Goal: Task Accomplishment & Management: Manage account settings

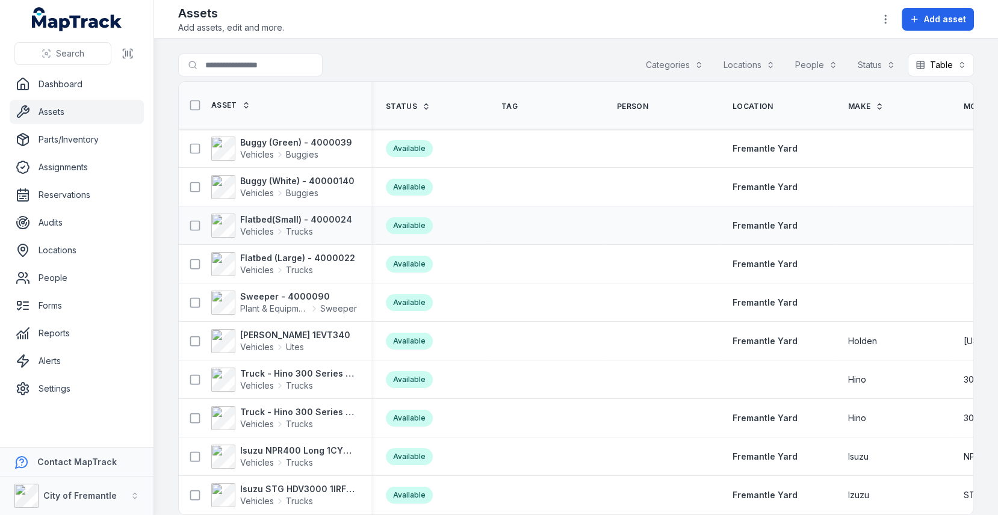
scroll to position [7, 0]
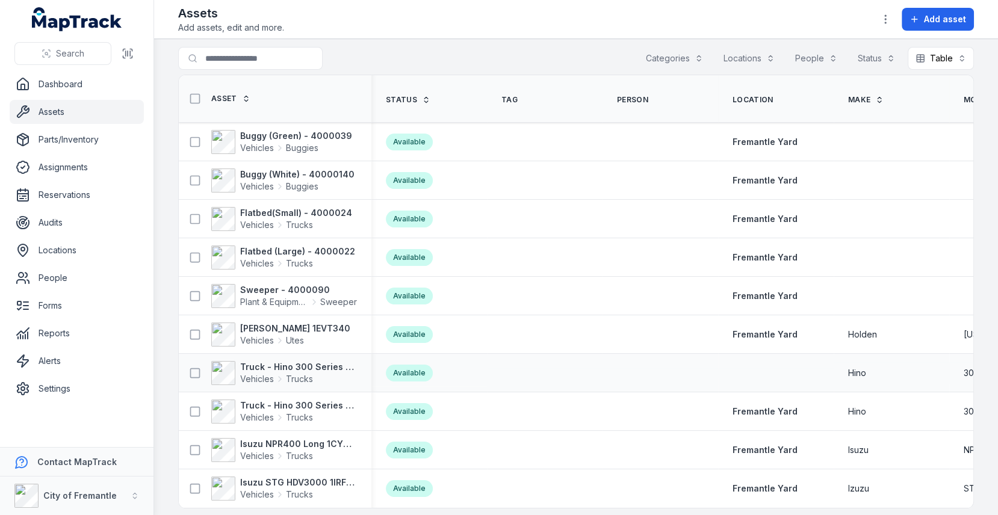
click at [766, 368] on div at bounding box center [776, 373] width 116 height 10
click at [638, 96] on span "Person" at bounding box center [632, 100] width 31 height 10
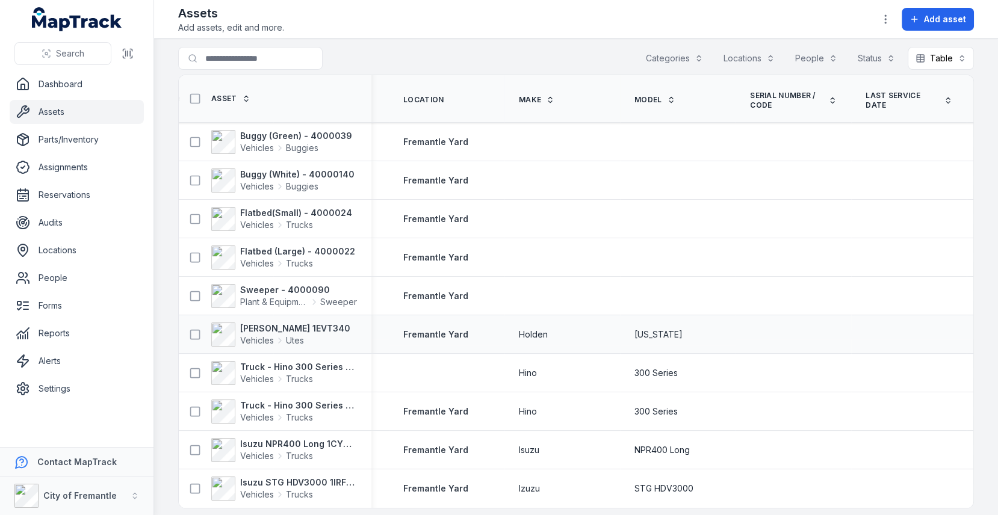
scroll to position [0, 0]
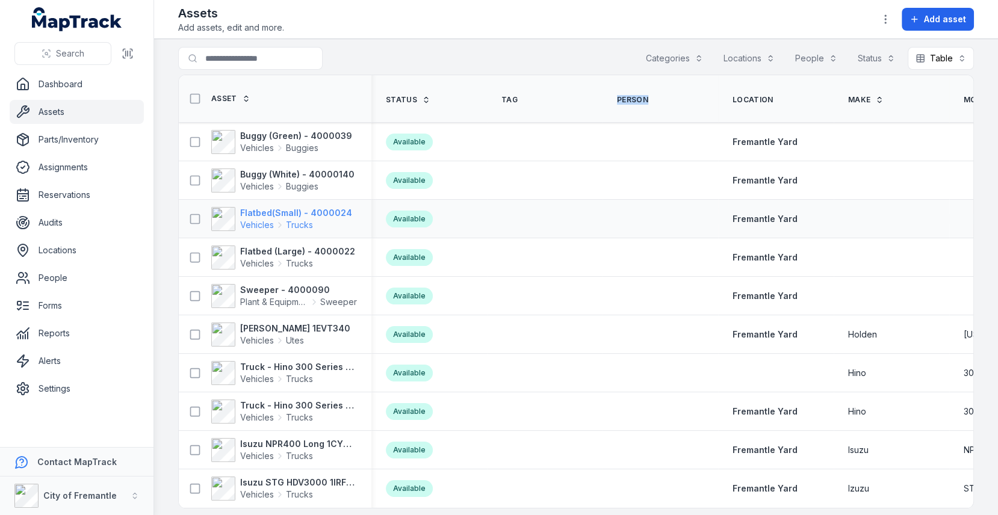
click at [328, 219] on span "Vehicles Trucks" at bounding box center [296, 225] width 112 height 12
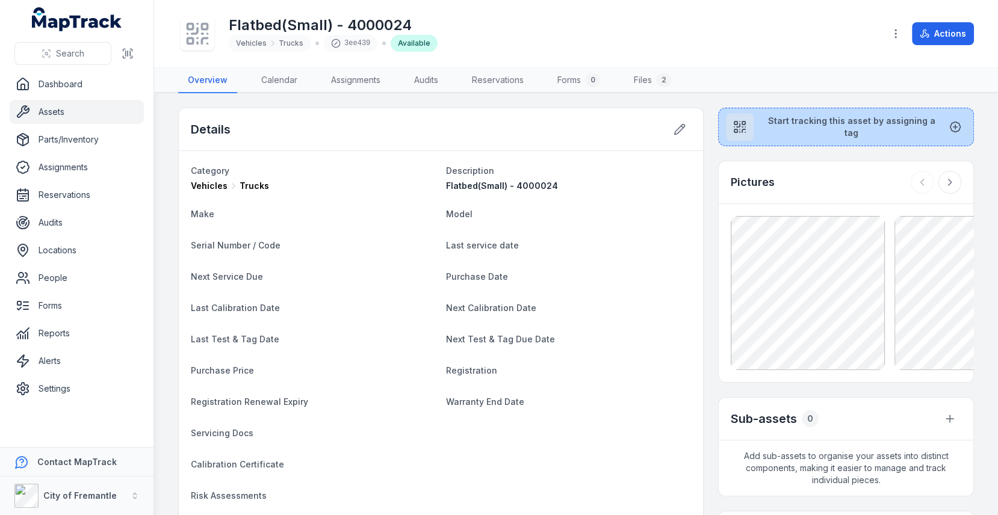
click at [795, 118] on button "Start tracking this asset by assigning a tag" at bounding box center [846, 127] width 256 height 39
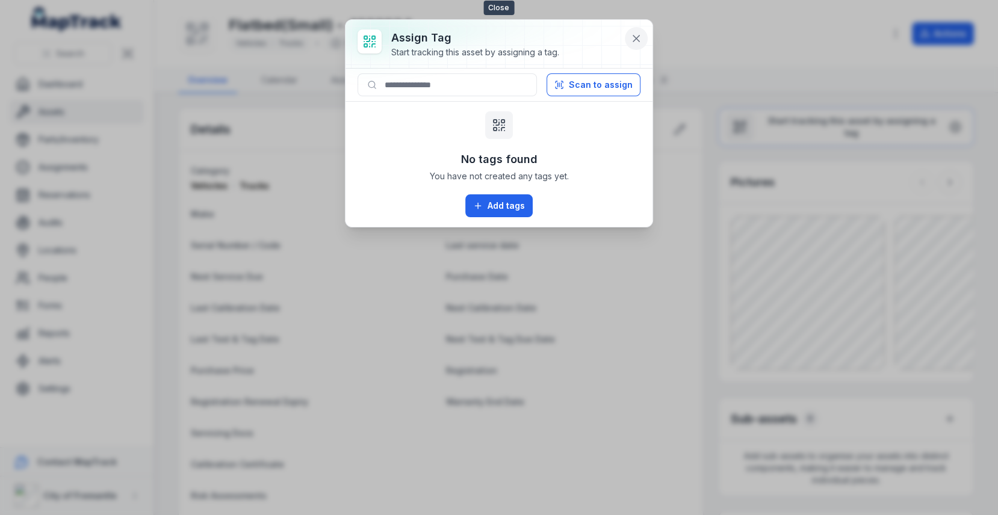
click at [637, 28] on button at bounding box center [636, 38] width 23 height 23
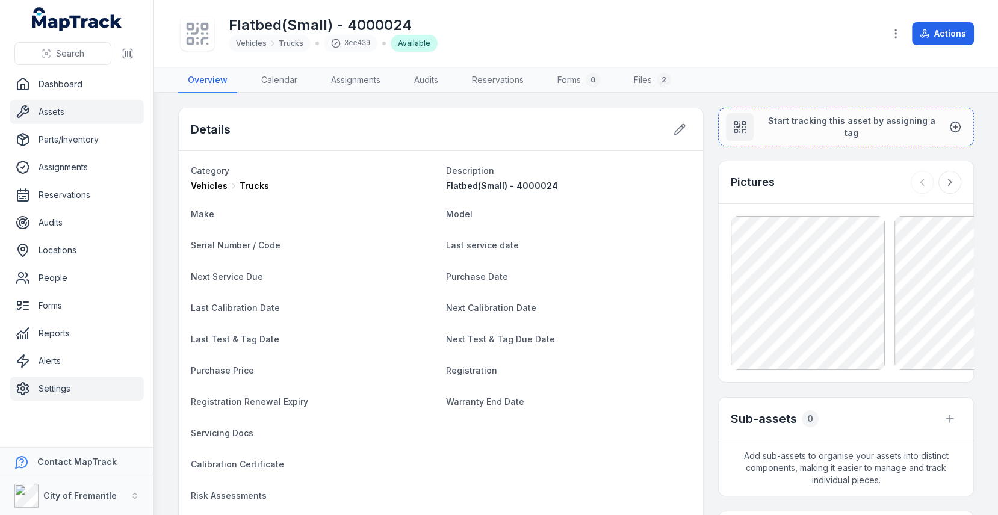
click at [79, 388] on link "Settings" at bounding box center [77, 389] width 134 height 24
click at [353, 256] on dl "Category Vehicles Trucks Description Flatbed(Small) - 4000024 Make Model Serial…" at bounding box center [441, 381] width 500 height 436
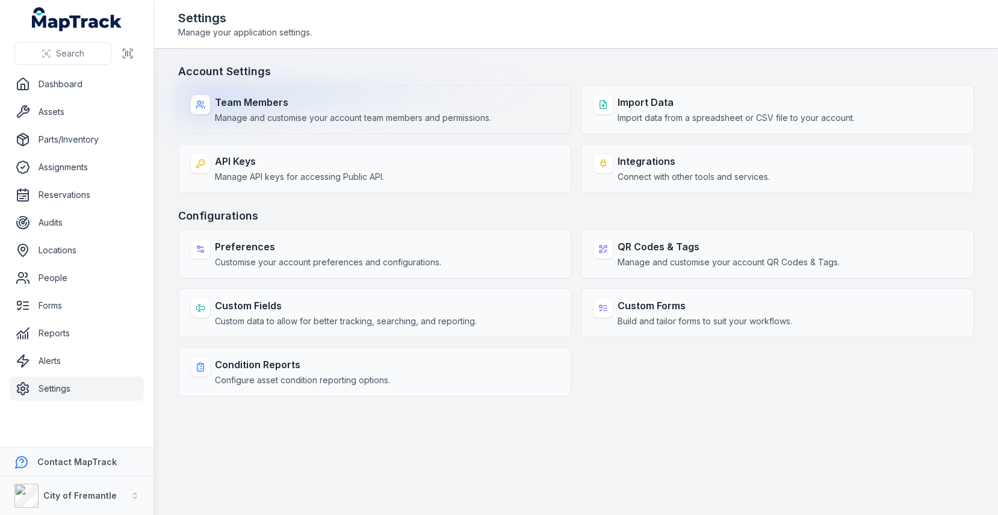
click at [377, 117] on span "Manage and customise your account team members and permissions." at bounding box center [353, 118] width 276 height 12
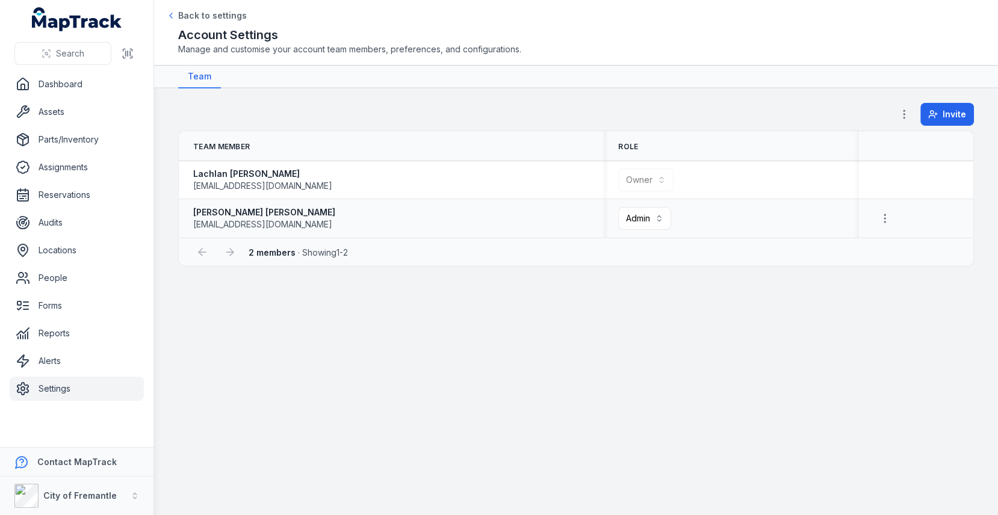
click at [318, 203] on div "[PERSON_NAME] [PERSON_NAME][EMAIL_ADDRESS][DOMAIN_NAME]" at bounding box center [391, 219] width 425 height 34
click at [315, 212] on div "[PERSON_NAME] [PERSON_NAME][EMAIL_ADDRESS][DOMAIN_NAME]" at bounding box center [391, 218] width 396 height 24
click at [944, 125] on div "Invite" at bounding box center [576, 117] width 796 height 28
click at [951, 118] on span "Invite" at bounding box center [953, 114] width 23 height 12
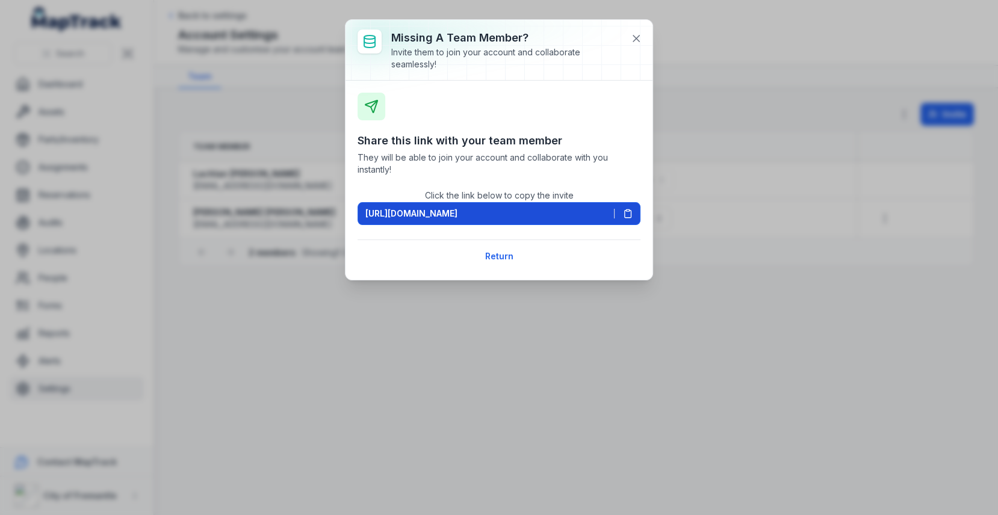
click at [633, 215] on button "[URL][DOMAIN_NAME]" at bounding box center [498, 213] width 283 height 23
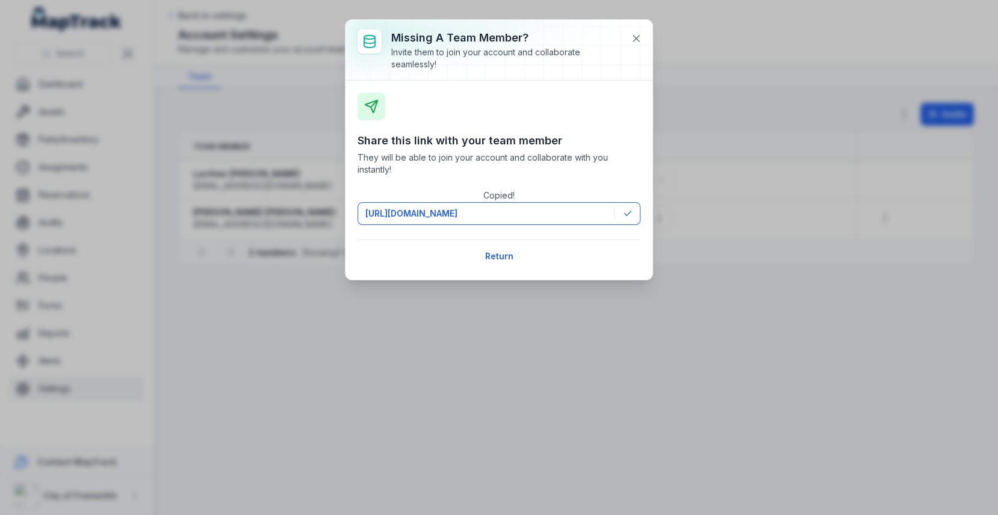
click at [575, 25] on div at bounding box center [498, 50] width 307 height 60
click at [631, 29] on button at bounding box center [636, 38] width 23 height 23
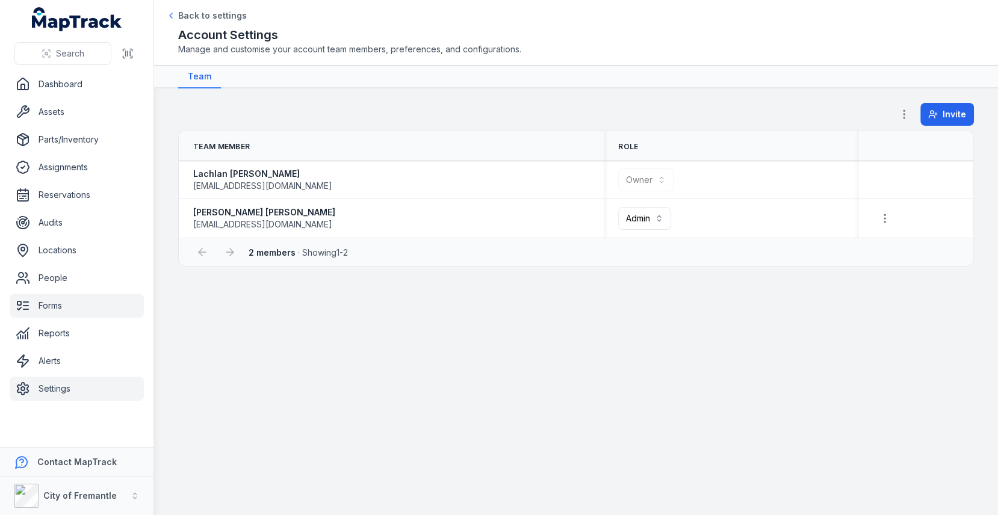
click at [55, 299] on link "Forms" at bounding box center [77, 306] width 134 height 24
click at [386, 359] on main "**********" at bounding box center [576, 301] width 844 height 427
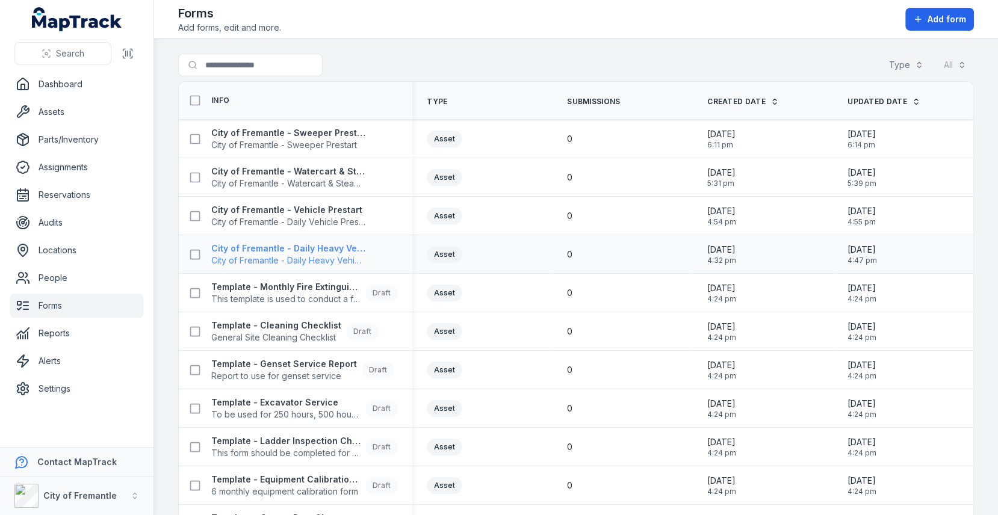
click at [307, 255] on span "City of Fremantle - Daily Heavy Vehicle Prestart" at bounding box center [288, 261] width 154 height 12
click at [692, 246] on div "0" at bounding box center [622, 255] width 140 height 22
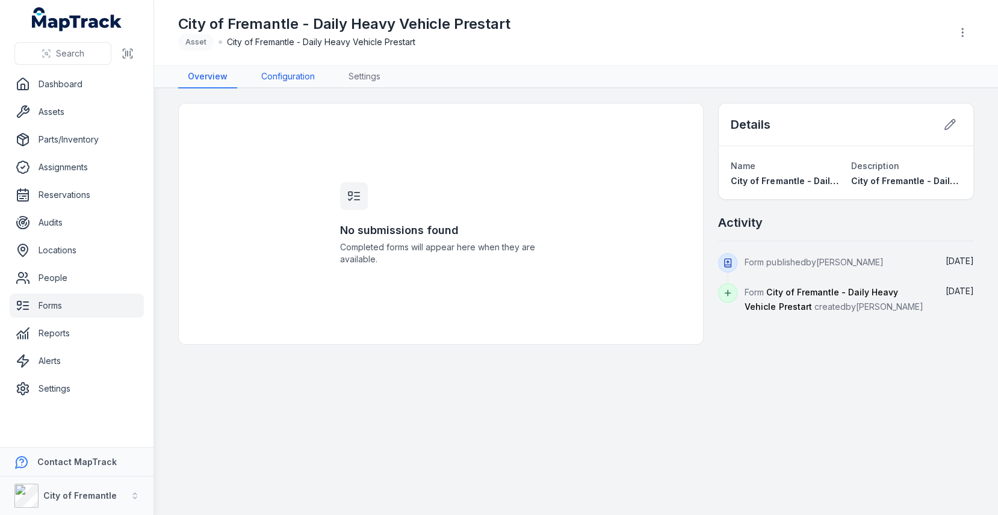
click at [284, 84] on link "Configuration" at bounding box center [288, 77] width 73 height 23
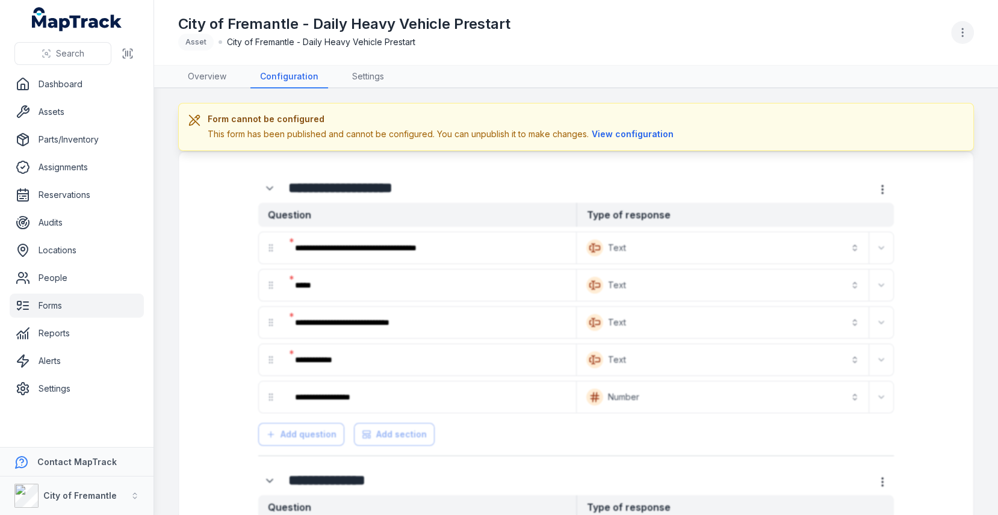
click at [970, 32] on button "button" at bounding box center [962, 32] width 23 height 23
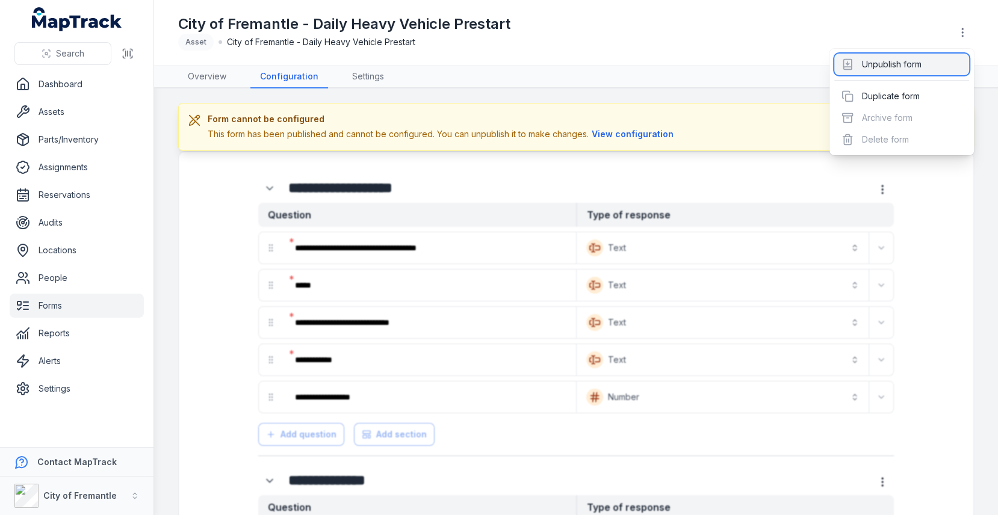
click at [907, 70] on div "Unpublish form" at bounding box center [901, 65] width 135 height 22
